Goal: Task Accomplishment & Management: Use online tool/utility

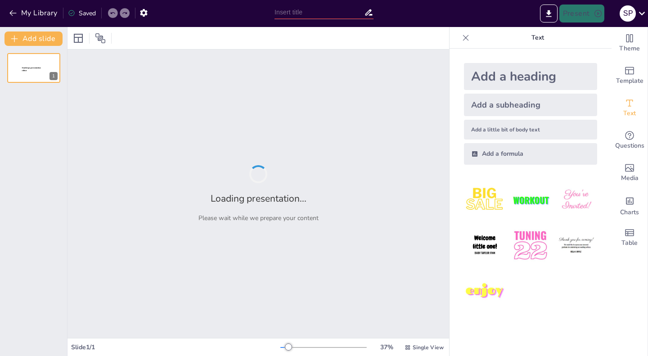
type input "Transforming HR Operations: A Hands-On Approach to Digitization"
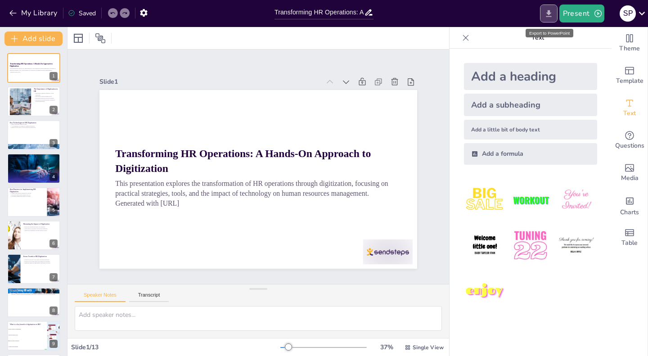
click at [550, 14] on icon "Export to PowerPoint" at bounding box center [547, 13] width 5 height 7
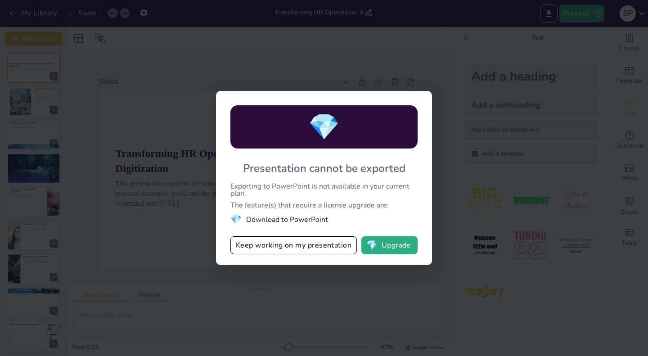
click at [295, 223] on li "💎 Download to PowerPoint" at bounding box center [323, 219] width 187 height 12
click at [285, 219] on li "💎 Download to PowerPoint" at bounding box center [323, 219] width 187 height 12
click at [340, 75] on div "💎 Presentation cannot be exported Exporting to PowerPoint is not available in y…" at bounding box center [324, 178] width 648 height 356
click at [439, 127] on div "💎 Presentation cannot be exported Exporting to PowerPoint is not available in y…" at bounding box center [324, 178] width 648 height 356
click at [629, 21] on div "💎 Presentation cannot be exported Exporting to PowerPoint is not available in y…" at bounding box center [324, 178] width 648 height 356
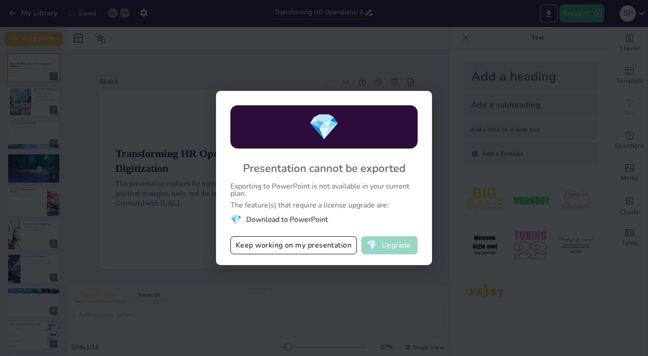
click at [397, 250] on button "💎 Upgrade" at bounding box center [389, 245] width 56 height 18
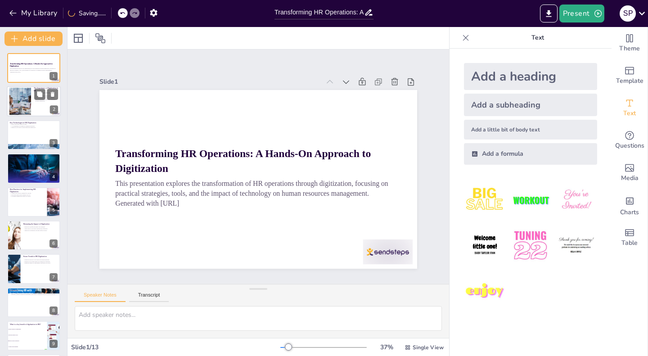
checkbox input "true"
click at [30, 98] on div at bounding box center [20, 101] width 49 height 27
type textarea "By automating routine tasks, HR departments can focus on strategic initiatives …"
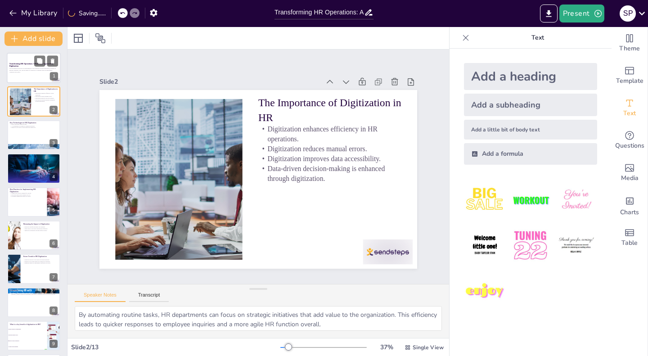
checkbox input "true"
click at [23, 69] on p "This presentation explores the transformation of HR operations through digitiza…" at bounding box center [33, 69] width 49 height 3
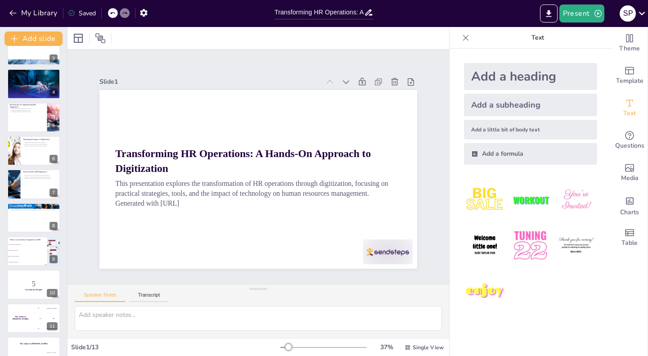
scroll to position [135, 0]
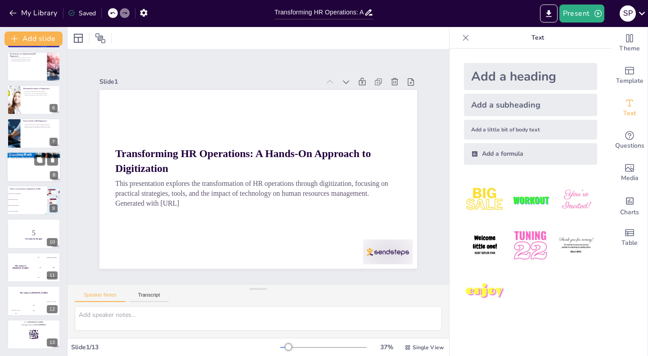
click at [31, 156] on p "Embracing digitization in HR operations is essential for modern organizations t…" at bounding box center [33, 157] width 49 height 3
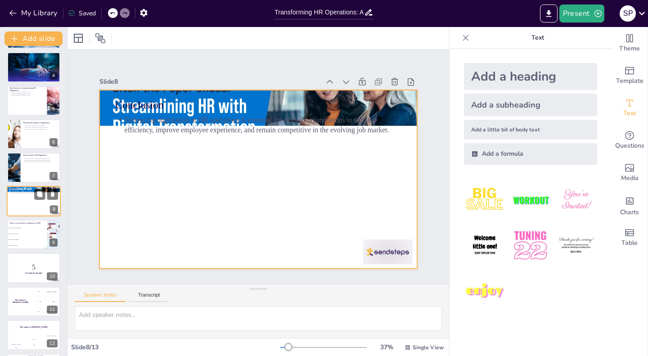
click at [32, 211] on div at bounding box center [34, 201] width 54 height 31
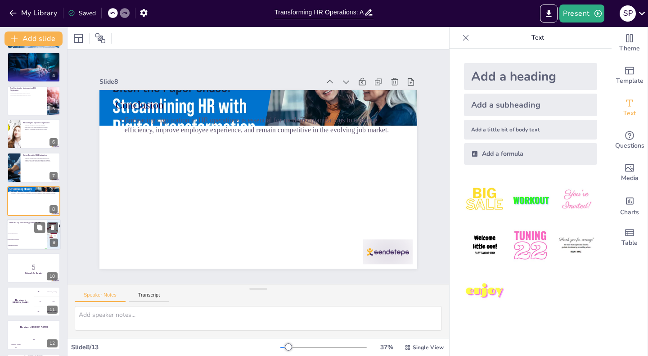
checkbox input "true"
click at [29, 236] on li "Increases manual errors" at bounding box center [27, 234] width 40 height 6
type textarea "The correct answer is "Improves data accessibility," as highlighted in the slid…"
checkbox input "true"
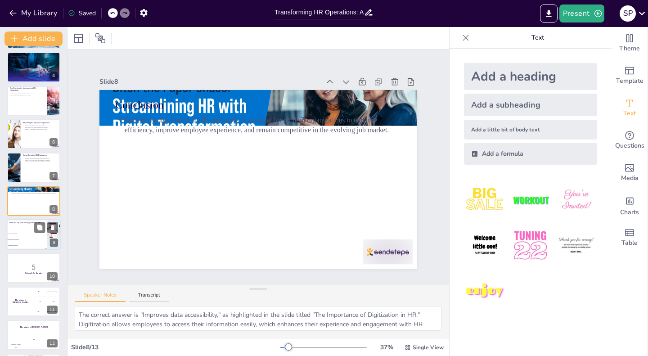
scroll to position [135, 0]
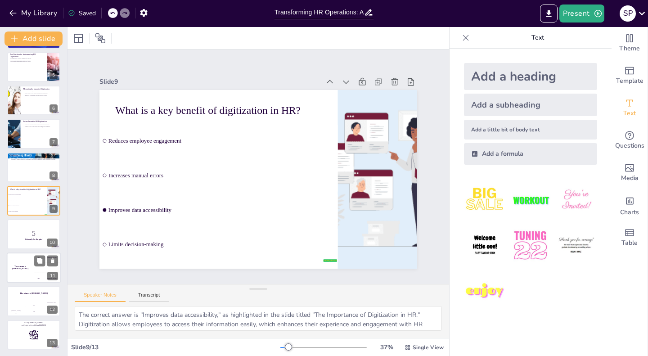
checkbox input "true"
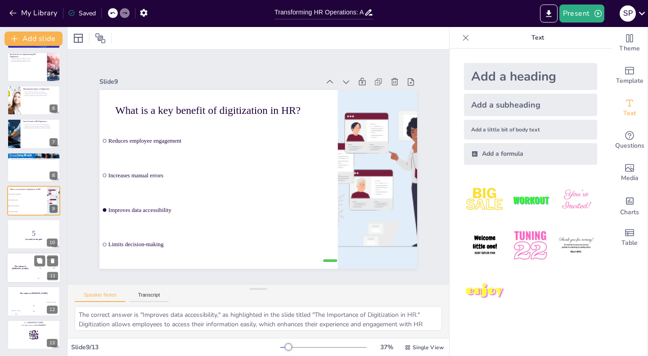
checkbox input "true"
click at [27, 258] on div "The winner is Niels 🏆" at bounding box center [20, 267] width 27 height 31
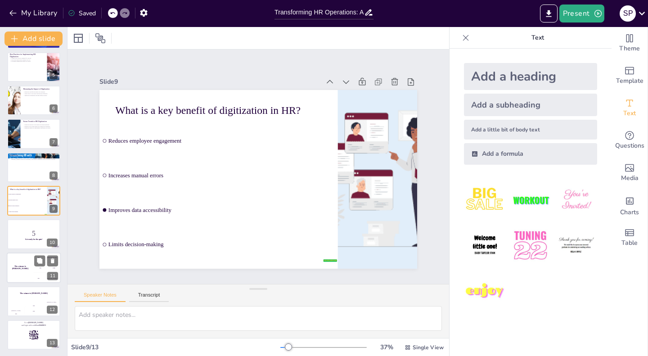
scroll to position [135, 0]
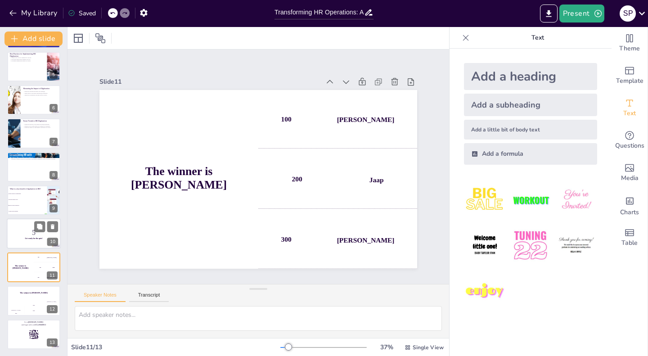
click at [23, 239] on p "Get ready for the quiz!" at bounding box center [33, 238] width 49 height 3
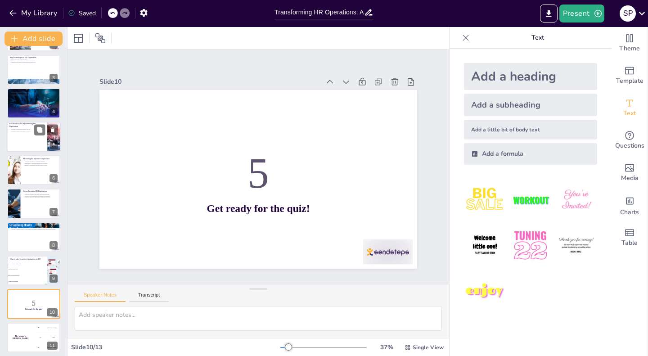
checkbox input "true"
click at [25, 149] on div at bounding box center [34, 136] width 54 height 31
type textarea "Clearly defined goals guide the digitization process and help measure success. …"
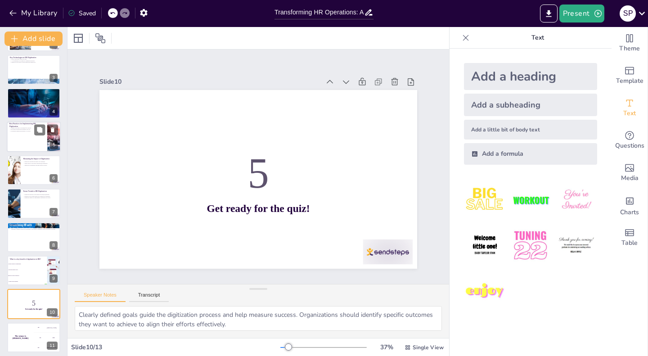
scroll to position [1, 0]
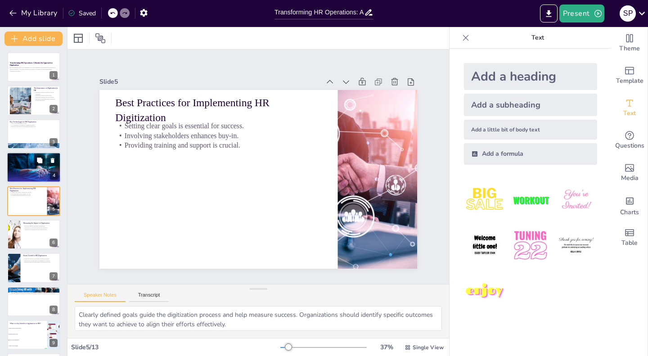
checkbox input "true"
click at [32, 162] on div at bounding box center [33, 167] width 56 height 31
type textarea "Employees may feel uncomfortable with new systems and processes, leading to pus…"
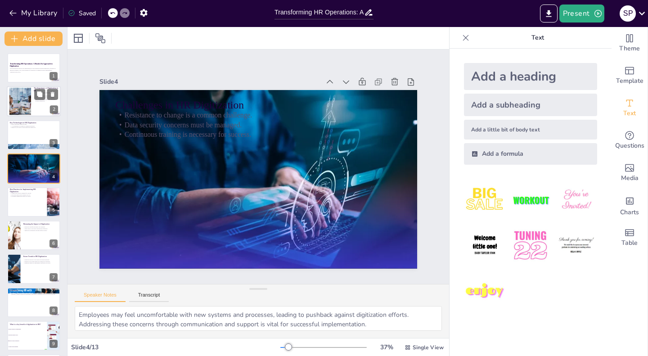
checkbox input "true"
click at [23, 94] on div at bounding box center [20, 101] width 49 height 27
type textarea "By automating routine tasks, HR departments can focus on strategic initiatives …"
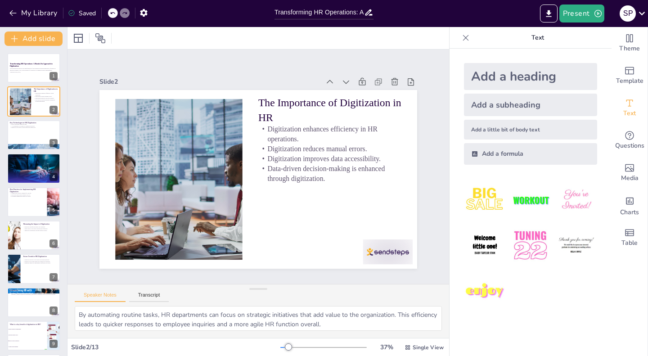
checkbox input "true"
click at [585, 12] on button "Present" at bounding box center [581, 13] width 45 height 18
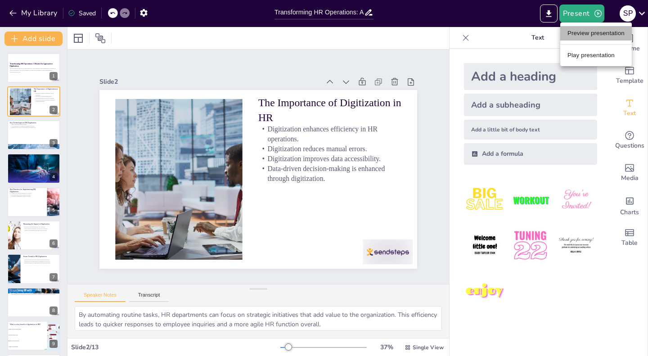
click at [594, 31] on li "Preview presentation" at bounding box center [596, 33] width 72 height 14
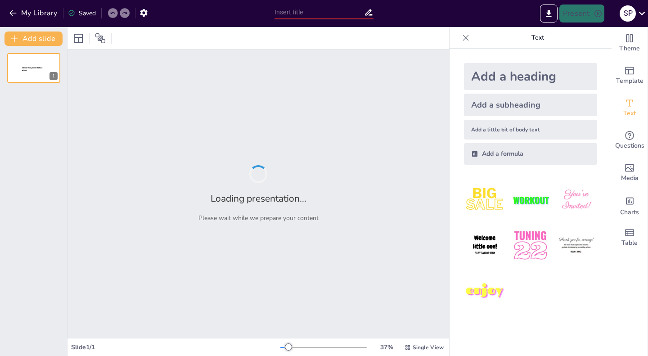
type input "Transforming HR Operations: A Hands-On Approach to Digitization"
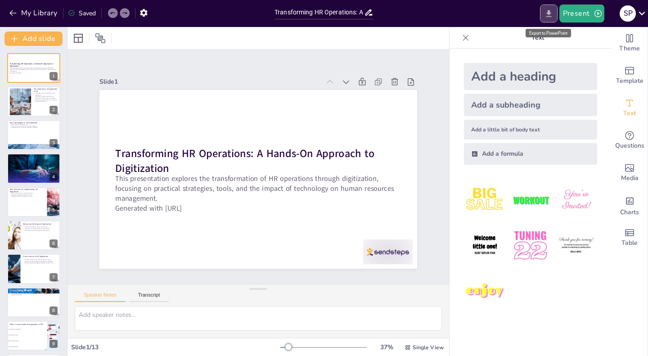
click at [545, 10] on icon "Export to PowerPoint" at bounding box center [548, 13] width 9 height 9
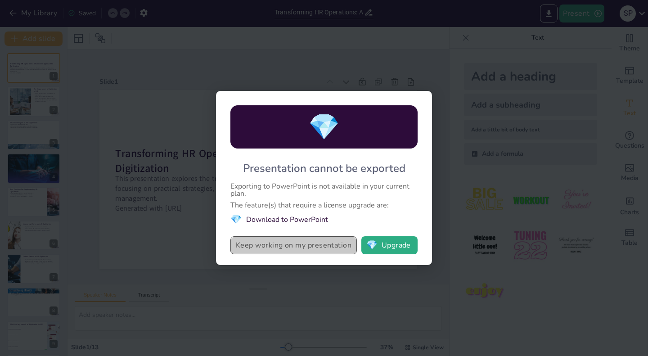
click at [335, 248] on button "Keep working on my presentation" at bounding box center [293, 245] width 126 height 18
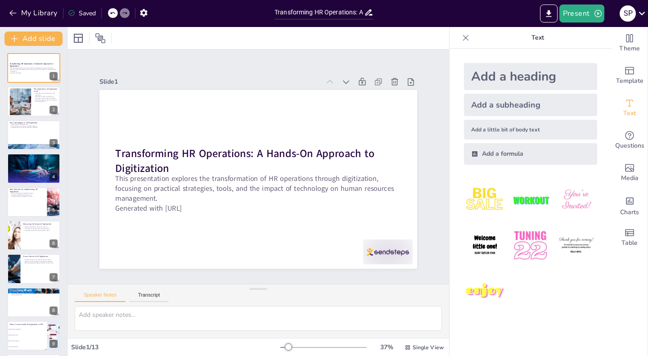
checkbox input "true"
